Goal: Task Accomplishment & Management: Manage account settings

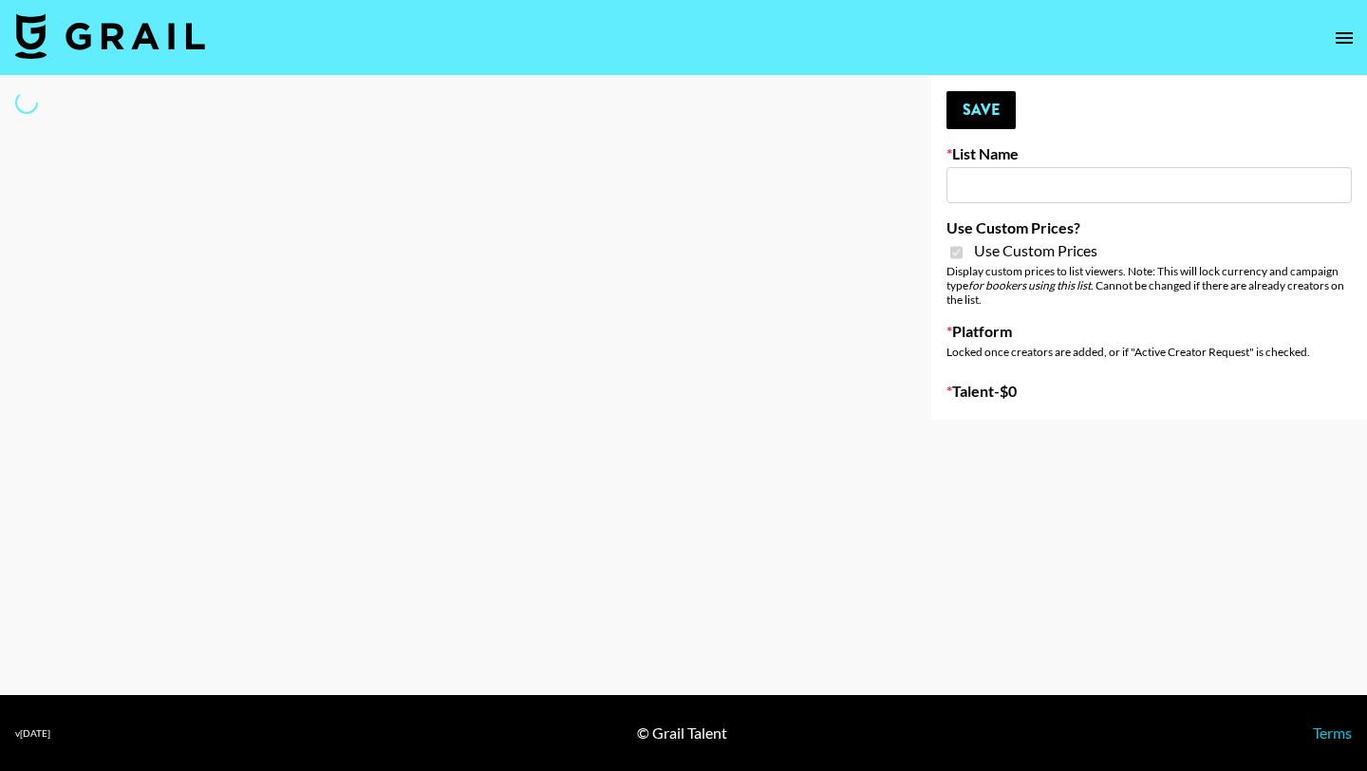
type input "Phoenix Based Creators"
checkbox input "true"
select select "Brand"
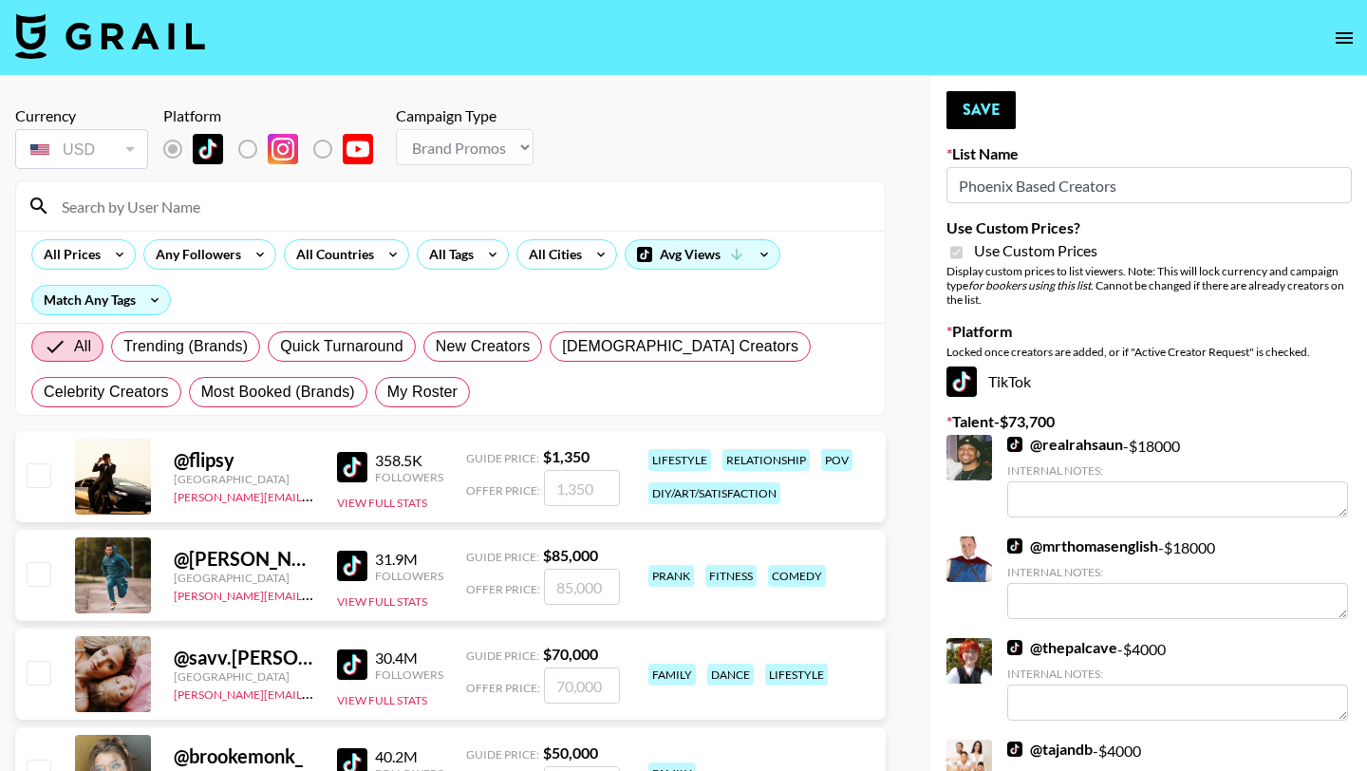
click at [171, 201] on input at bounding box center [461, 206] width 823 height 30
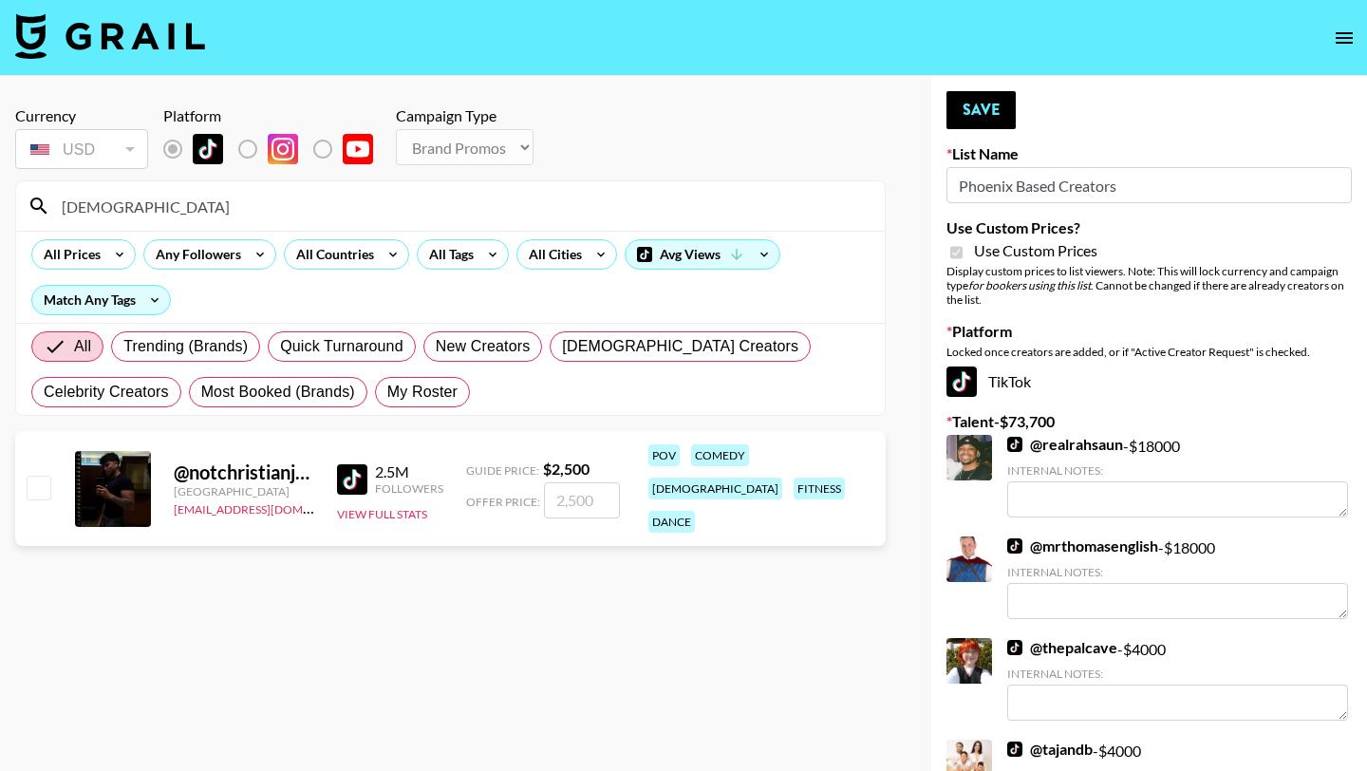
type input "[DEMOGRAPHIC_DATA]"
click at [31, 476] on input "checkbox" at bounding box center [38, 487] width 23 height 23
checkbox input "true"
type input "2500"
click at [601, 492] on input "2500" at bounding box center [582, 500] width 76 height 36
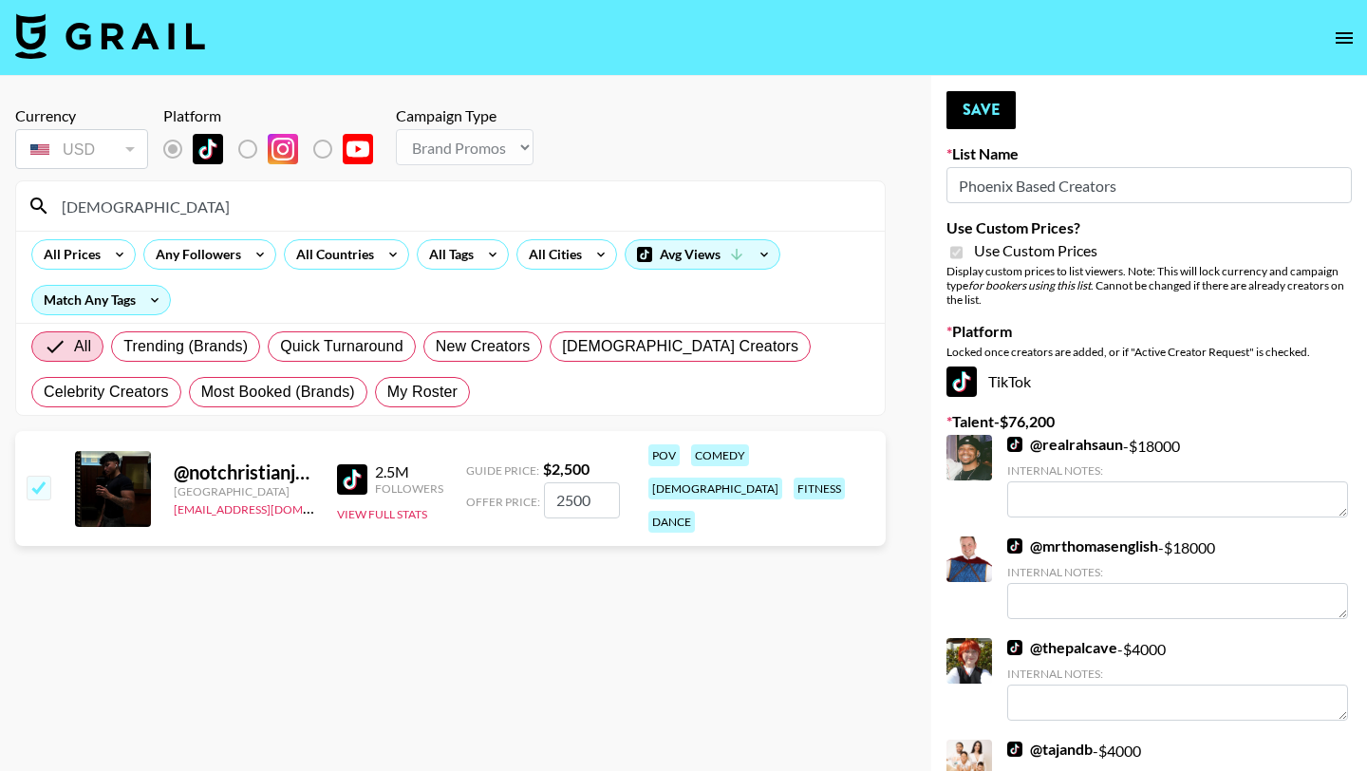
click at [601, 492] on input "2500" at bounding box center [582, 500] width 76 height 36
click at [981, 107] on button "Save" at bounding box center [981, 110] width 69 height 38
